Goal: Check status: Check status

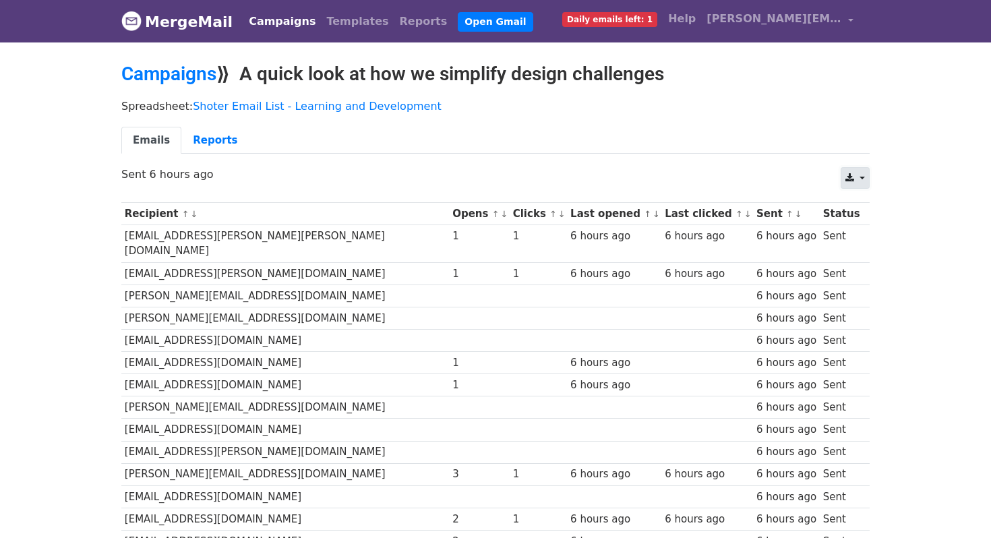
click at [864, 179] on link at bounding box center [855, 178] width 29 height 22
click at [211, 136] on link "Reports" at bounding box center [214, 141] width 67 height 28
click at [210, 134] on link "Reports" at bounding box center [214, 141] width 67 height 28
click at [212, 140] on link "Reports" at bounding box center [214, 141] width 67 height 28
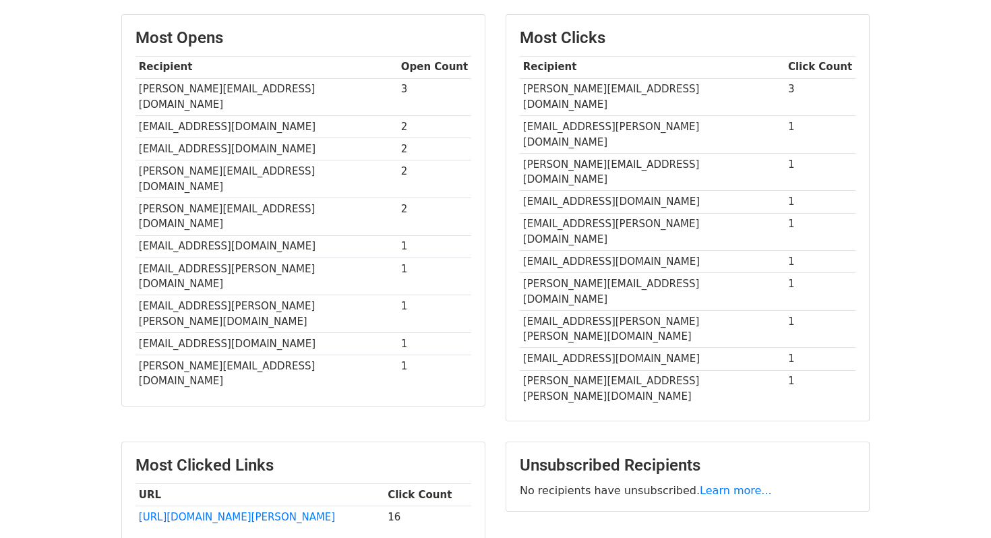
scroll to position [351, 0]
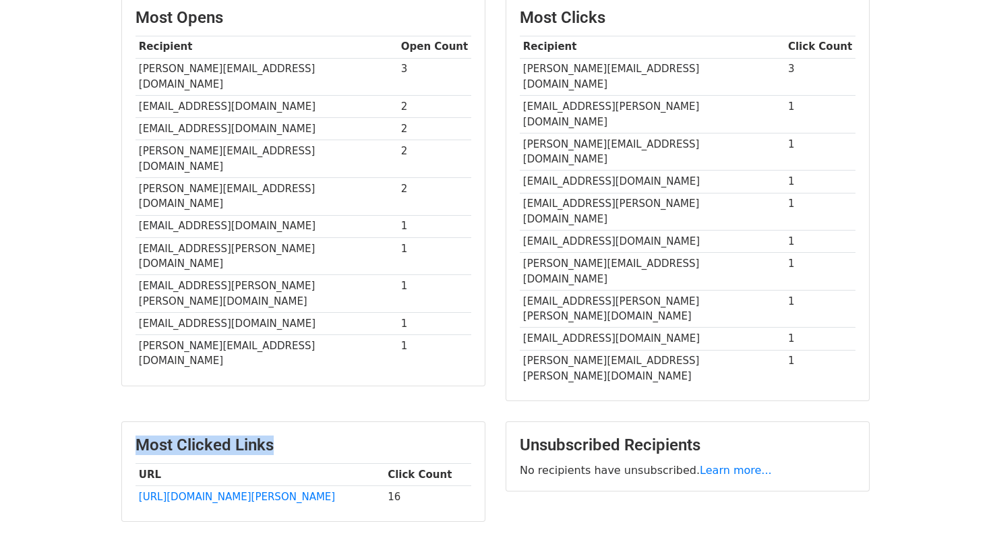
drag, startPoint x: 138, startPoint y: 336, endPoint x: 308, endPoint y: 336, distance: 169.9
click at [308, 436] on h3 "Most Clicked Links" at bounding box center [304, 446] width 336 height 20
click at [384, 486] on td "16" at bounding box center [427, 497] width 87 height 22
drag, startPoint x: 353, startPoint y: 386, endPoint x: 378, endPoint y: 388, distance: 24.4
click at [378, 486] on tr "http://www.demasters.in 16" at bounding box center [304, 497] width 336 height 22
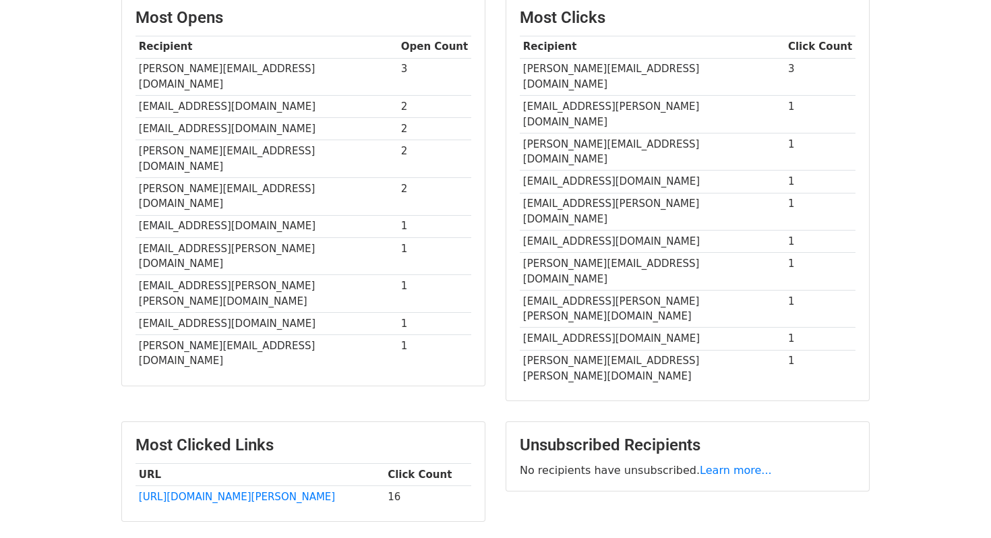
click at [517, 421] on div "Unsubscribed Recipients No recipients have unsubscribed. Learn more..." at bounding box center [688, 478] width 384 height 114
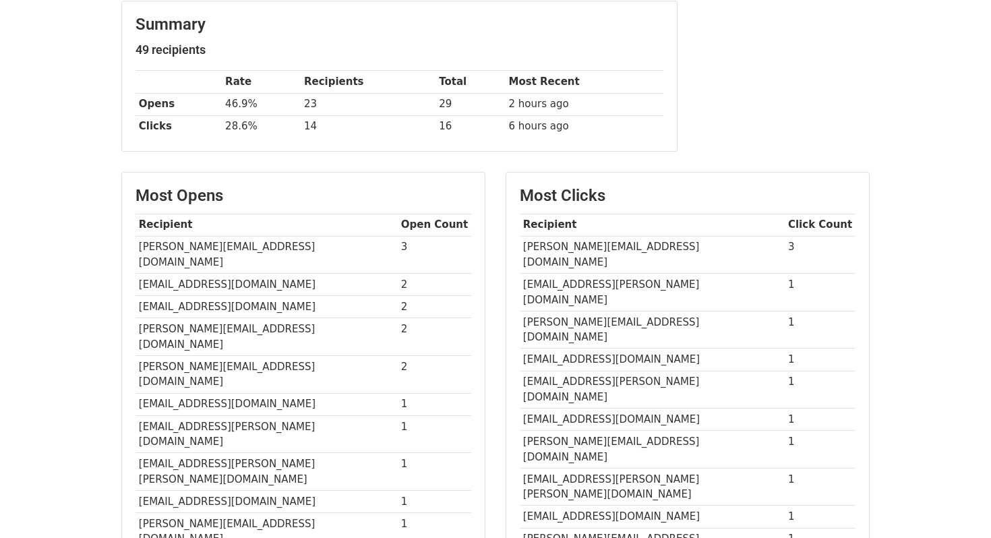
scroll to position [178, 0]
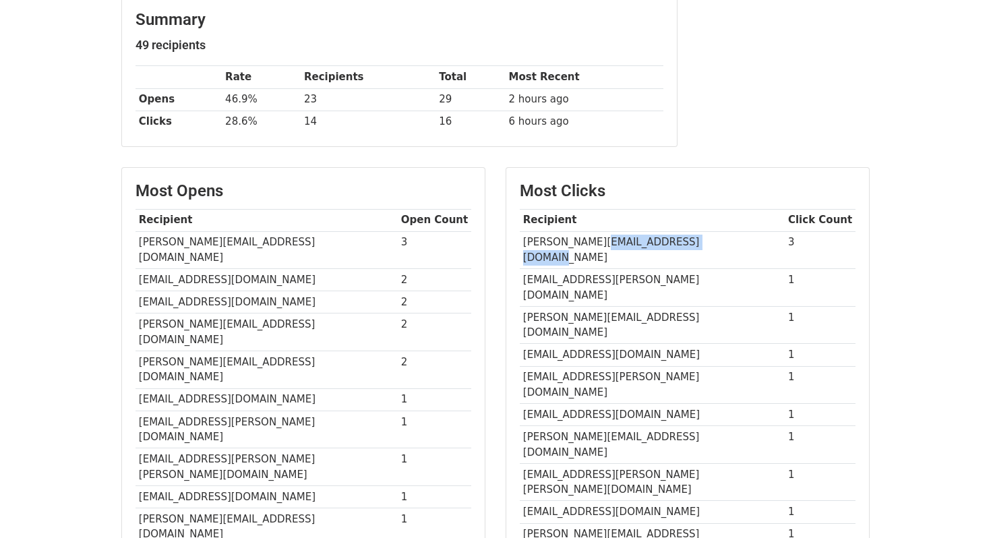
drag, startPoint x: 603, startPoint y: 241, endPoint x: 726, endPoint y: 241, distance: 122.7
click at [726, 241] on td "[PERSON_NAME][EMAIL_ADDRESS][DOMAIN_NAME]" at bounding box center [652, 250] width 265 height 38
copy td "tataelectronics.co.in"
click at [508, 279] on div "Most Clicks Recipient Click Count amlan.mohanty@tataelectronics.co.in 3 Ajay.Ta…" at bounding box center [687, 371] width 363 height 406
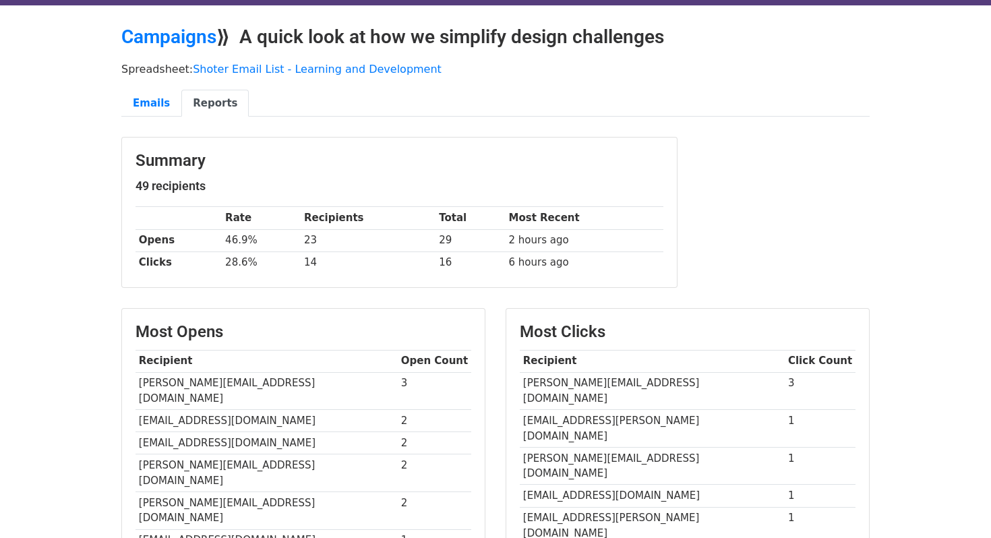
scroll to position [0, 0]
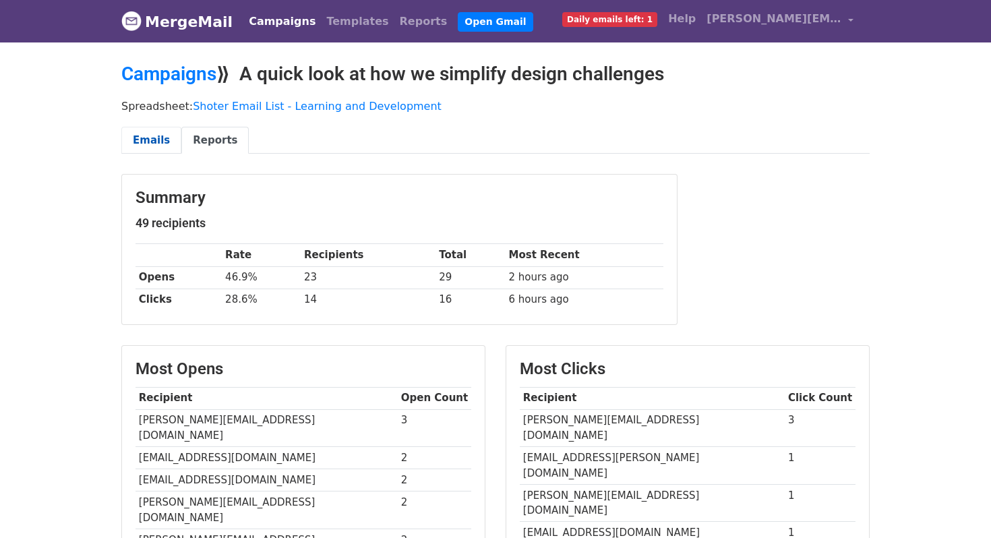
click at [140, 150] on link "Emails" at bounding box center [151, 141] width 60 height 28
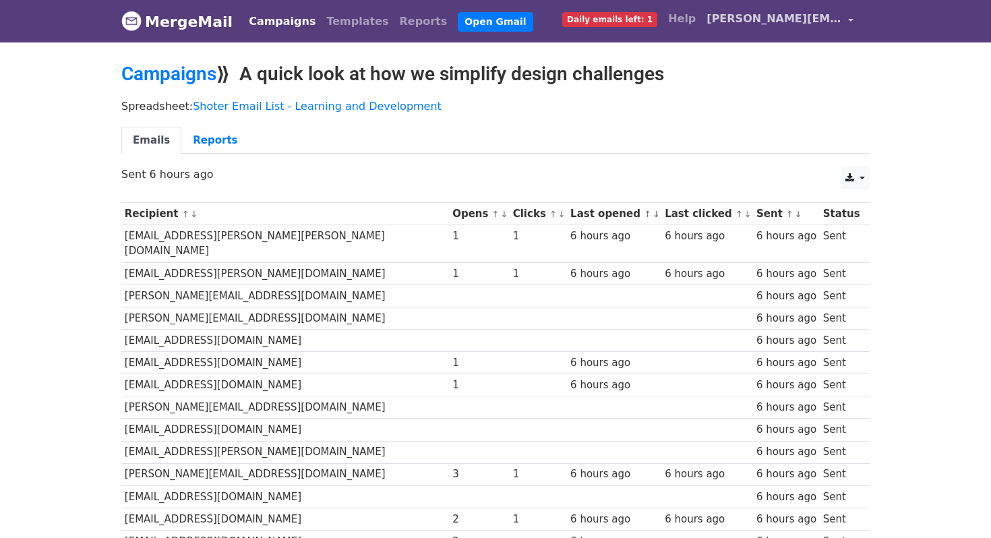
click at [850, 19] on link "[PERSON_NAME][EMAIL_ADDRESS][PERSON_NAME][DOMAIN_NAME]" at bounding box center [780, 21] width 158 height 32
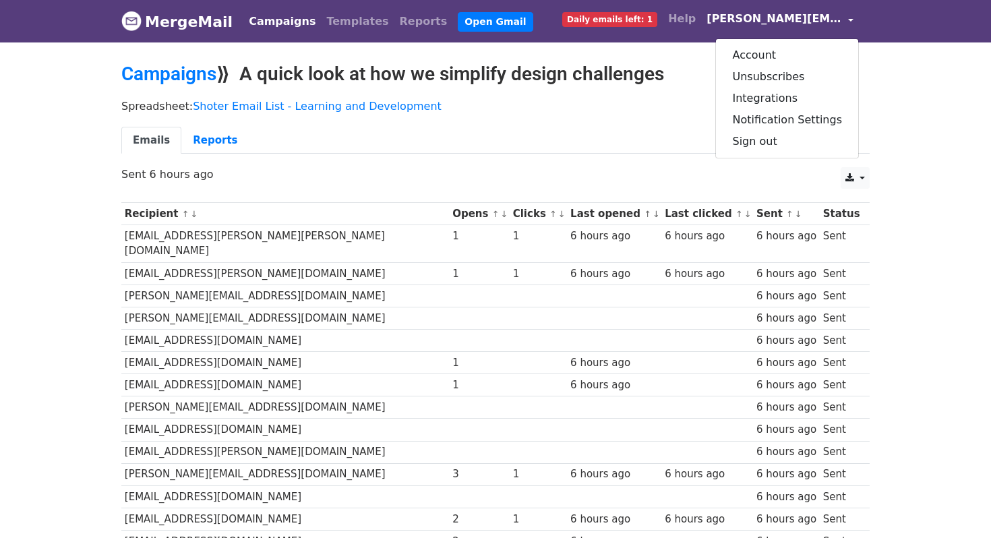
click at [878, 66] on div "Campaigns ⟫ A quick look at how we simplify design challenges" at bounding box center [495, 78] width 769 height 30
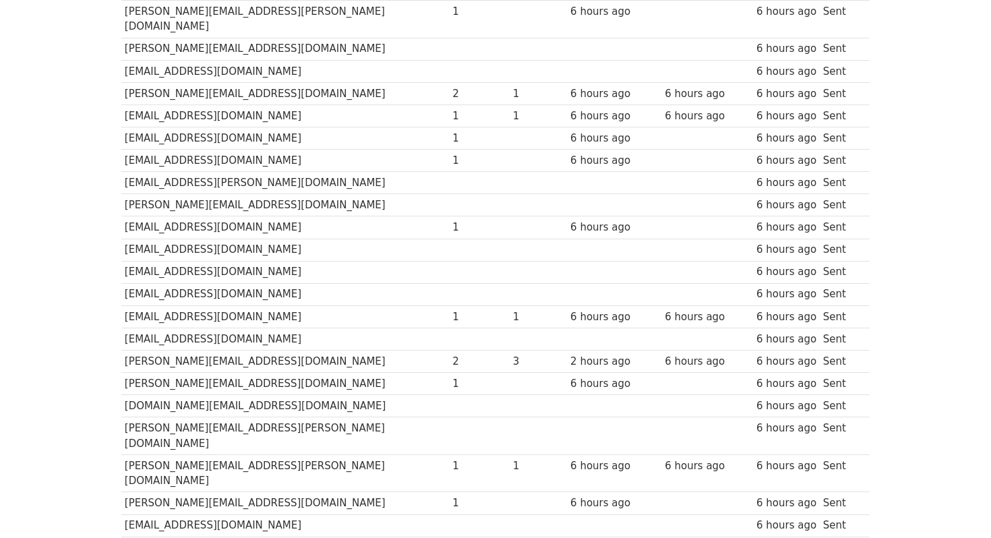
scroll to position [703, 0]
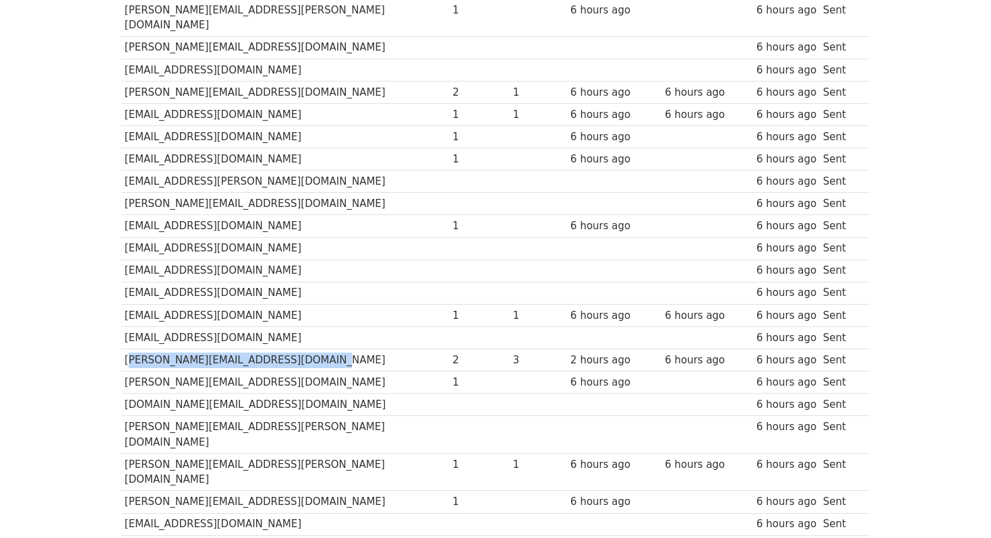
drag, startPoint x: 125, startPoint y: 316, endPoint x: 314, endPoint y: 314, distance: 188.1
click at [314, 349] on td "[PERSON_NAME][EMAIL_ADDRESS][DOMAIN_NAME]" at bounding box center [285, 360] width 328 height 22
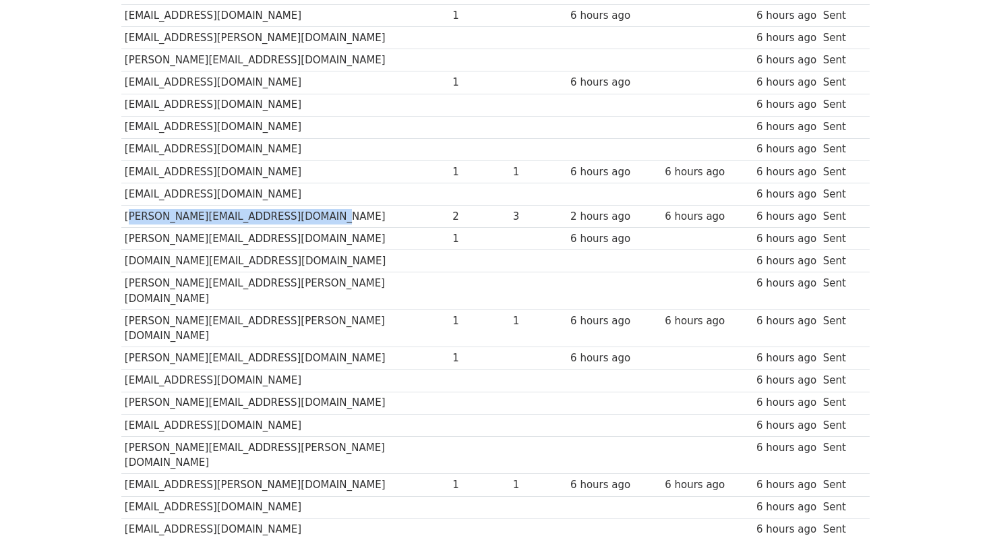
scroll to position [848, 0]
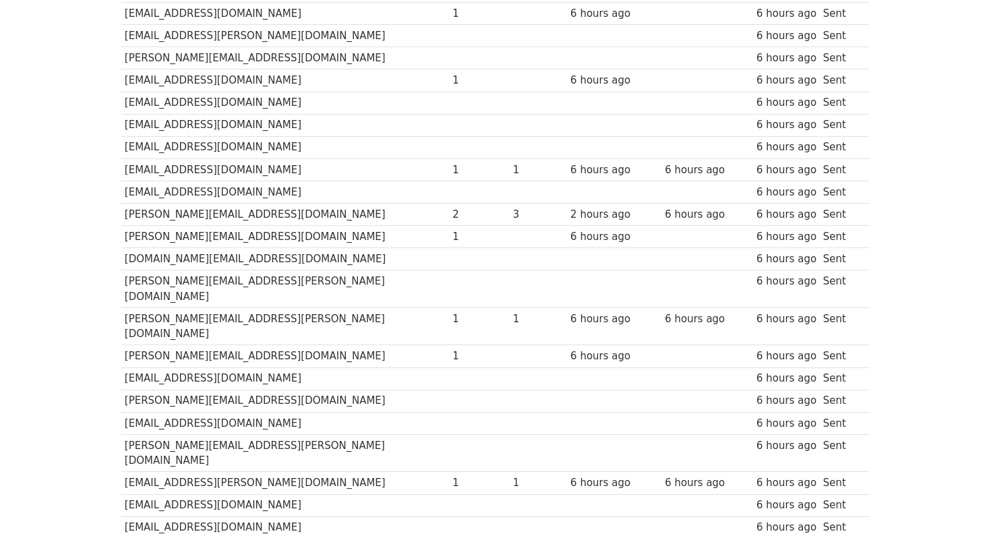
drag, startPoint x: 203, startPoint y: 392, endPoint x: 263, endPoint y: 391, distance: 60.0
click at [263, 472] on td "[EMAIL_ADDRESS][PERSON_NAME][DOMAIN_NAME]" at bounding box center [285, 483] width 328 height 22
click at [196, 472] on td "[EMAIL_ADDRESS][PERSON_NAME][DOMAIN_NAME]" at bounding box center [285, 483] width 328 height 22
drag, startPoint x: 201, startPoint y: 392, endPoint x: 285, endPoint y: 392, distance: 83.6
click at [285, 472] on td "[EMAIL_ADDRESS][PERSON_NAME][DOMAIN_NAME]" at bounding box center [285, 483] width 328 height 22
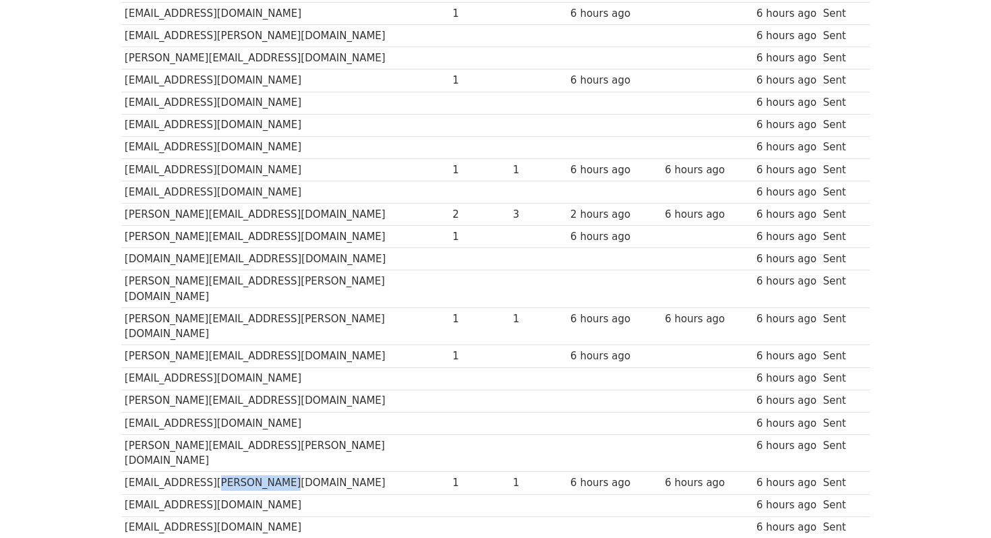
copy td "[DOMAIN_NAME]"
drag, startPoint x: 212, startPoint y: 436, endPoint x: 243, endPoint y: 436, distance: 31.7
click at [243, 517] on td "[EMAIL_ADDRESS][DOMAIN_NAME]" at bounding box center [285, 528] width 328 height 22
copy td "indoco"
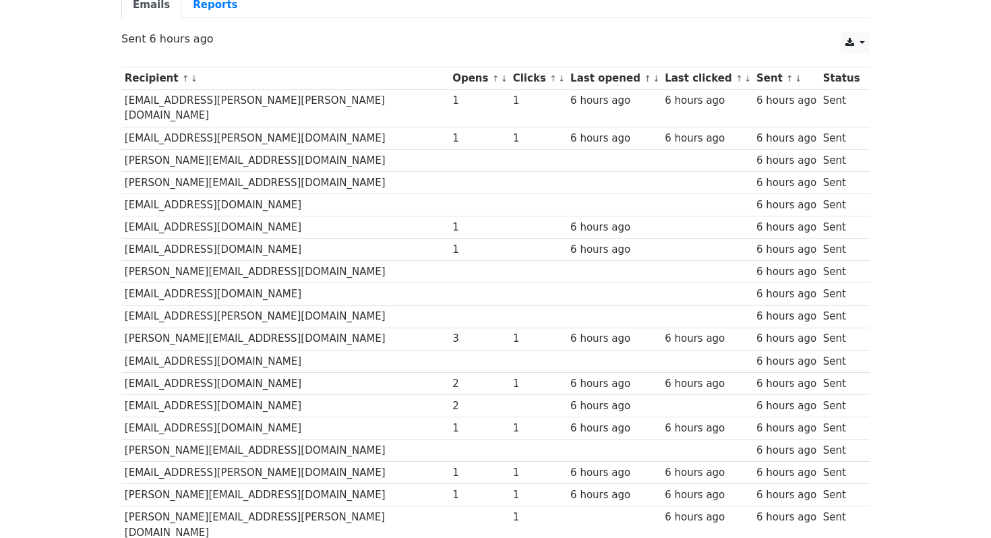
scroll to position [0, 0]
